Goal: Information Seeking & Learning: Get advice/opinions

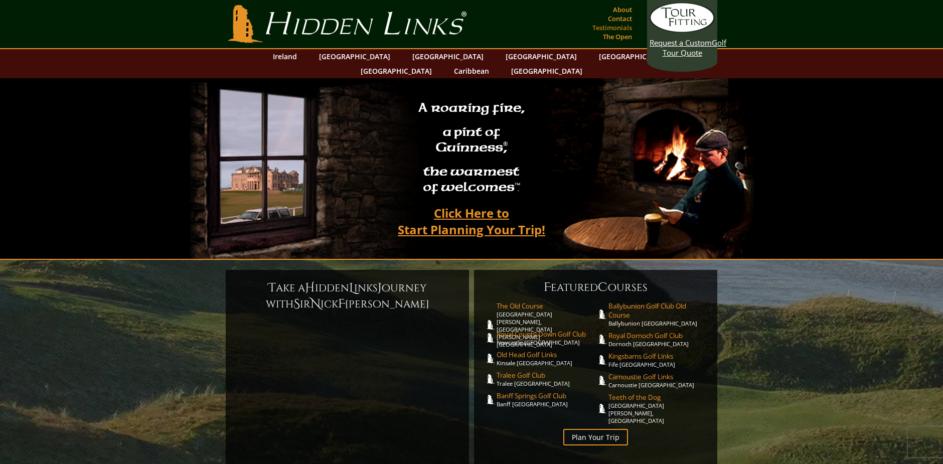
click at [627, 29] on link "Testimonials" at bounding box center [612, 28] width 45 height 14
